Goal: Task Accomplishment & Management: Manage account settings

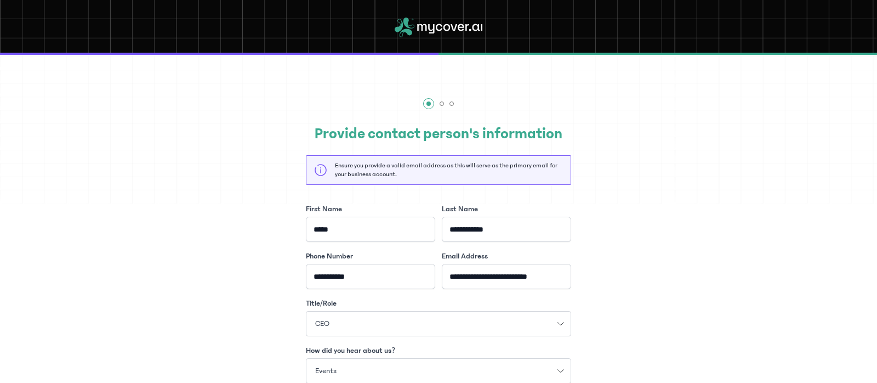
scroll to position [269, 0]
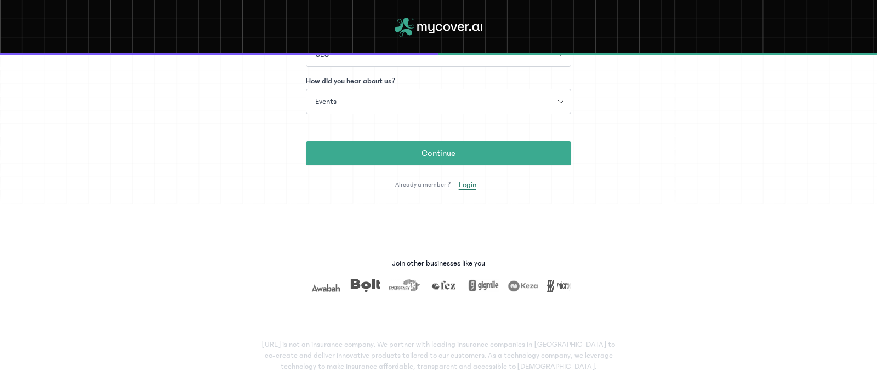
click at [459, 185] on span "Login" at bounding box center [468, 184] width 18 height 11
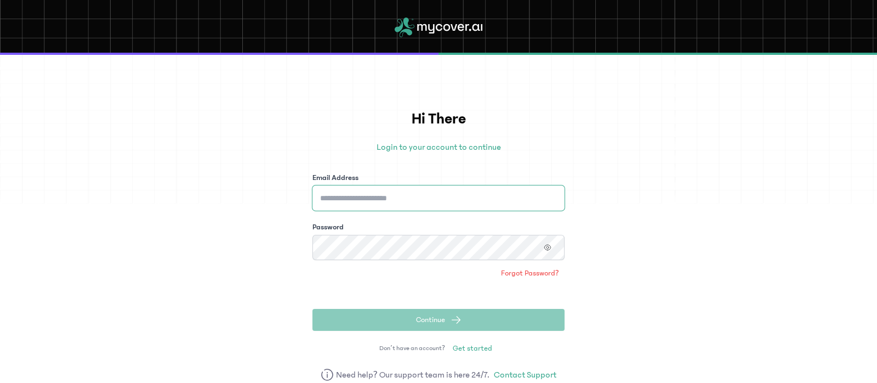
type input "**********"
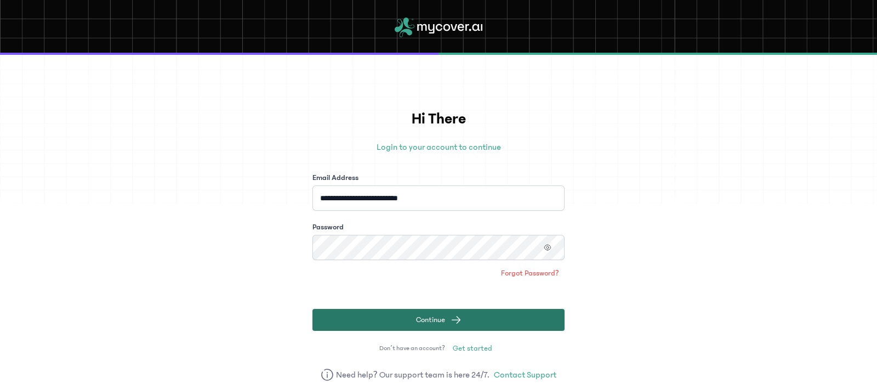
click at [424, 319] on span "Continue" at bounding box center [430, 319] width 29 height 11
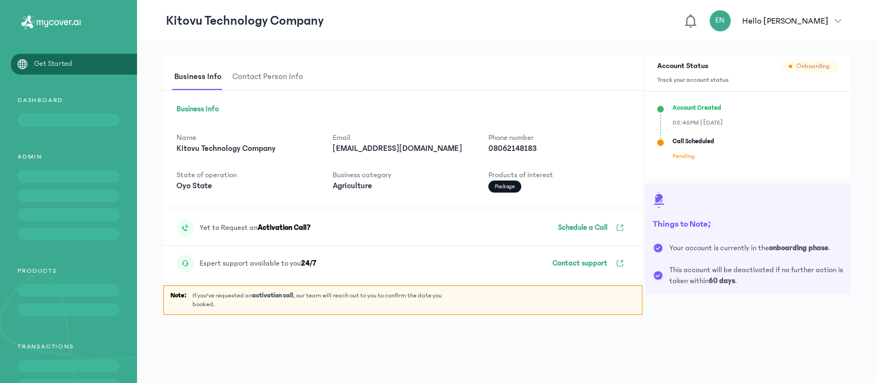
click at [673, 197] on div "Things to Note; Your account is currently in the onboarding phase . This accoun…" at bounding box center [748, 239] width 206 height 110
click at [509, 187] on p "Package" at bounding box center [504, 186] width 33 height 12
click at [511, 189] on p "Package" at bounding box center [504, 186] width 33 height 12
click at [687, 140] on p "Call Scheduled" at bounding box center [694, 141] width 42 height 9
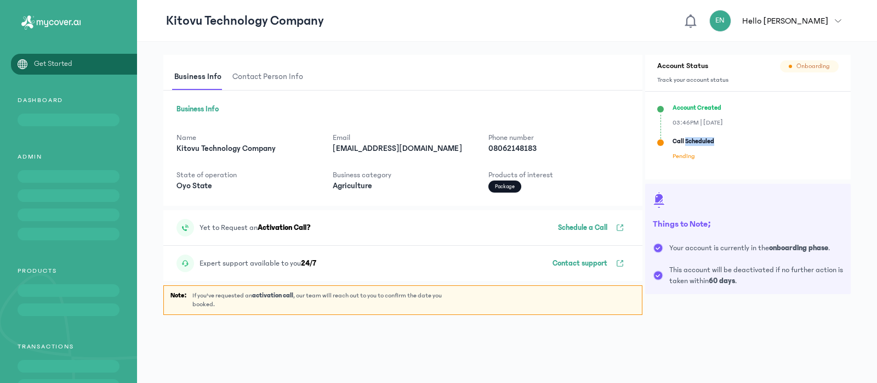
click at [687, 140] on p "Call Scheduled" at bounding box center [694, 141] width 42 height 9
click at [576, 226] on p "Schedule a Call" at bounding box center [582, 227] width 49 height 11
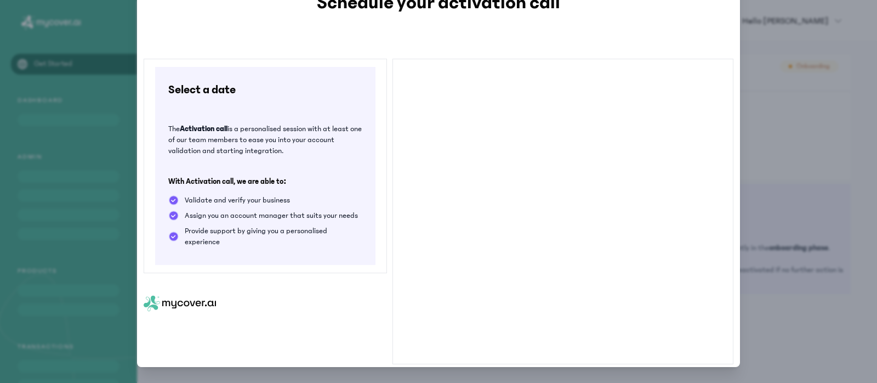
scroll to position [91, 0]
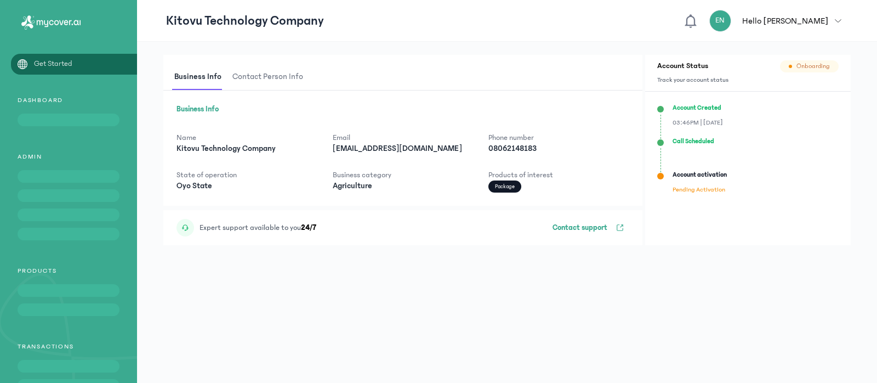
drag, startPoint x: 846, startPoint y: 197, endPoint x: 765, endPoint y: 198, distance: 80.6
click at [765, 198] on div "Account Created 03:46PM | 28-Mar-2025 Call Scheduled Account activation Pending…" at bounding box center [748, 150] width 206 height 116
click at [261, 76] on span "Contact person info" at bounding box center [267, 77] width 75 height 26
